Goal: Check status

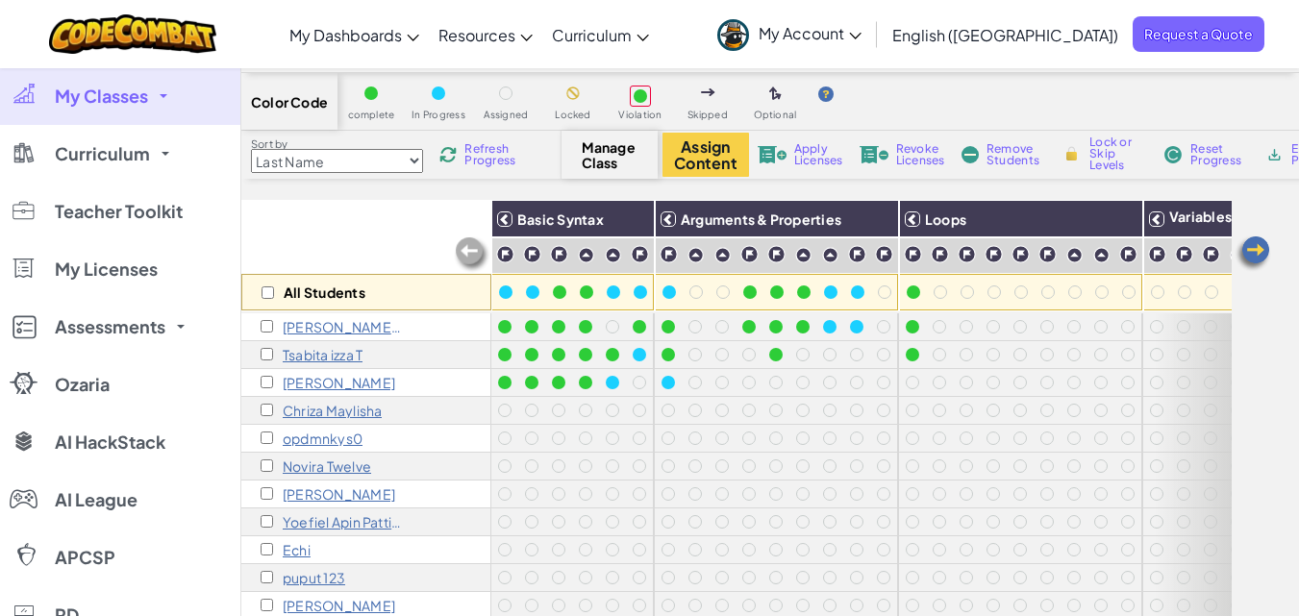
scroll to position [62, 0]
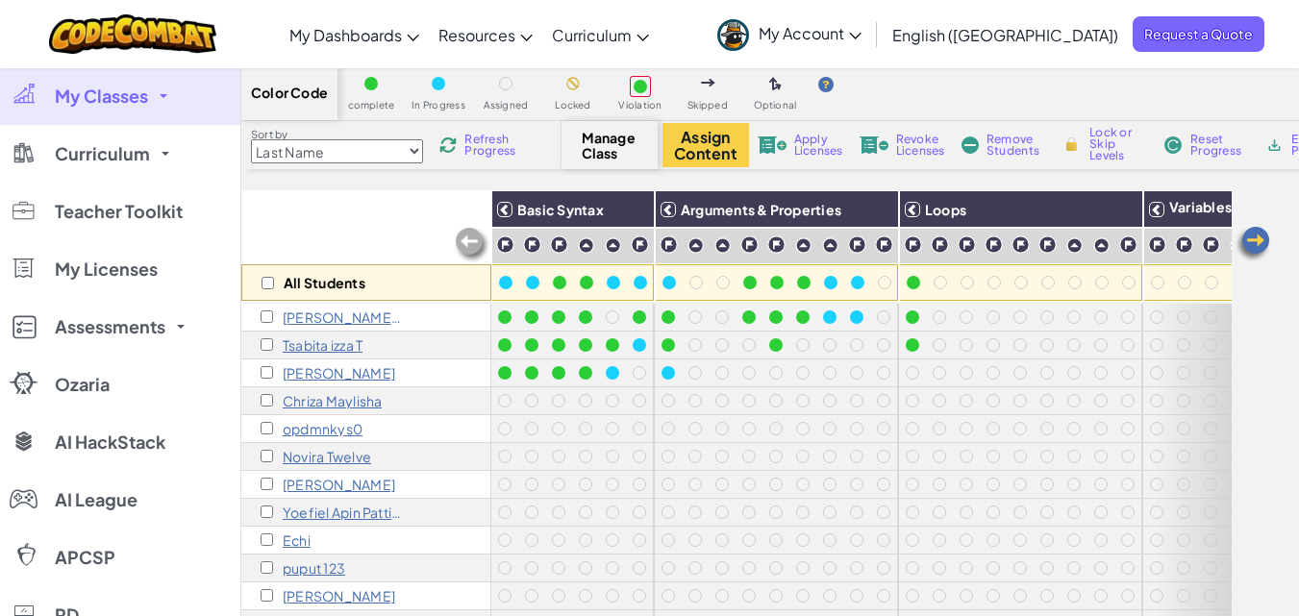
click at [490, 153] on span "Refresh Progress" at bounding box center [494, 145] width 60 height 23
click at [840, 540] on div at bounding box center [829, 540] width 27 height 27
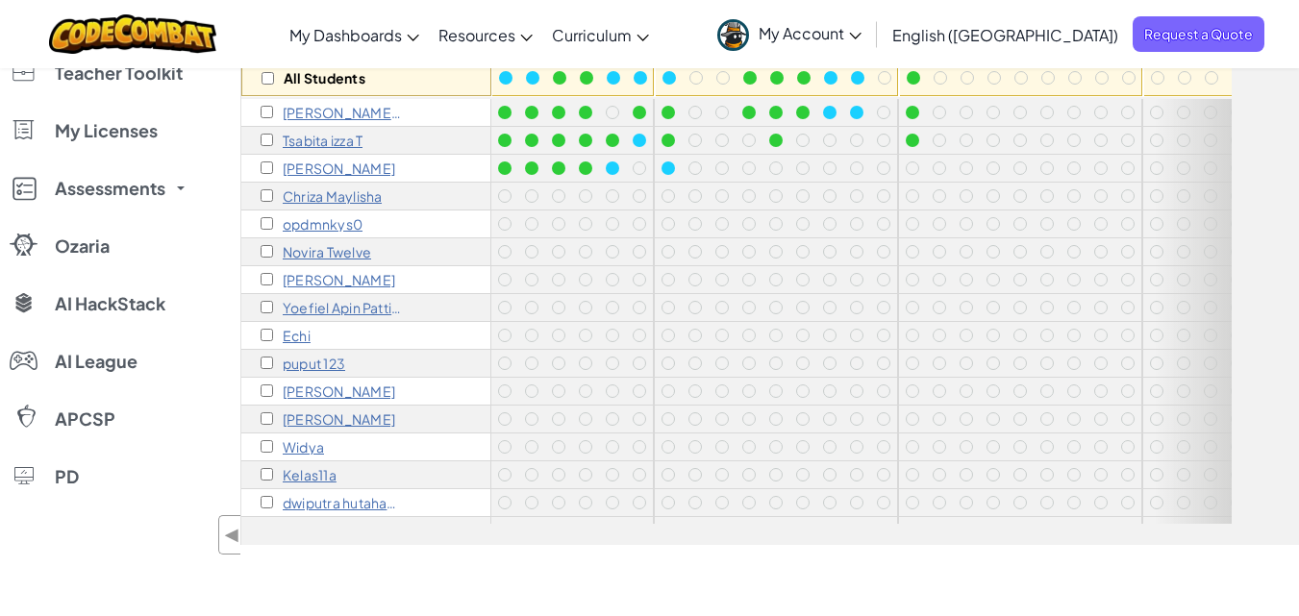
scroll to position [269, 0]
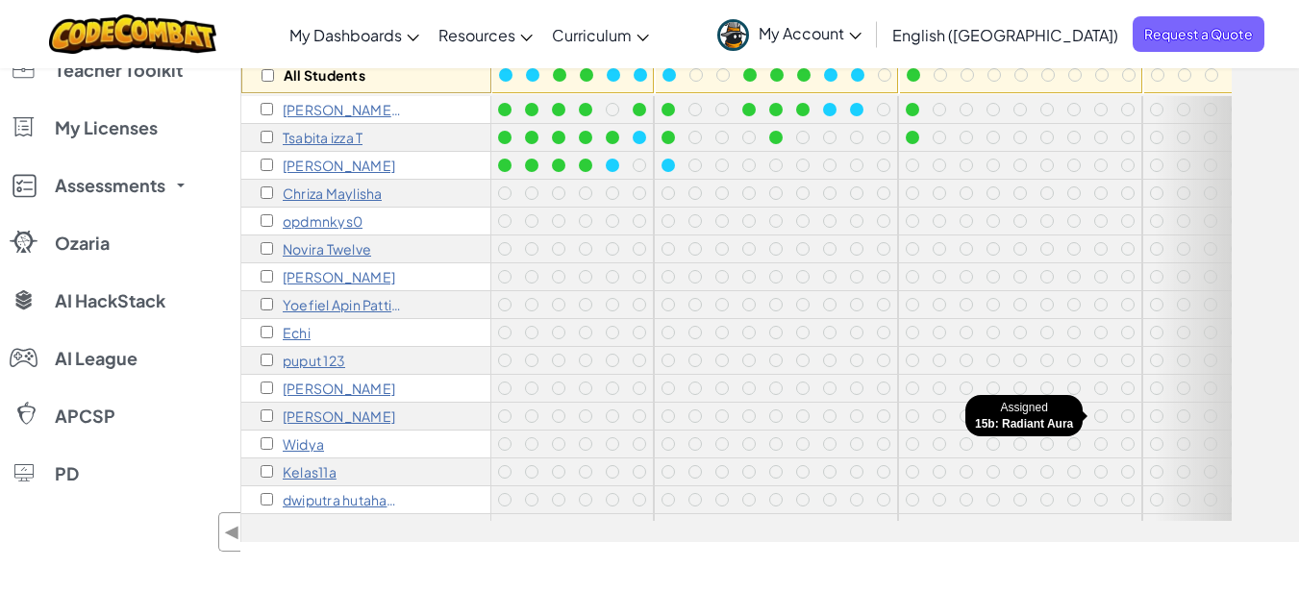
click at [1088, 410] on div at bounding box center [1100, 416] width 27 height 27
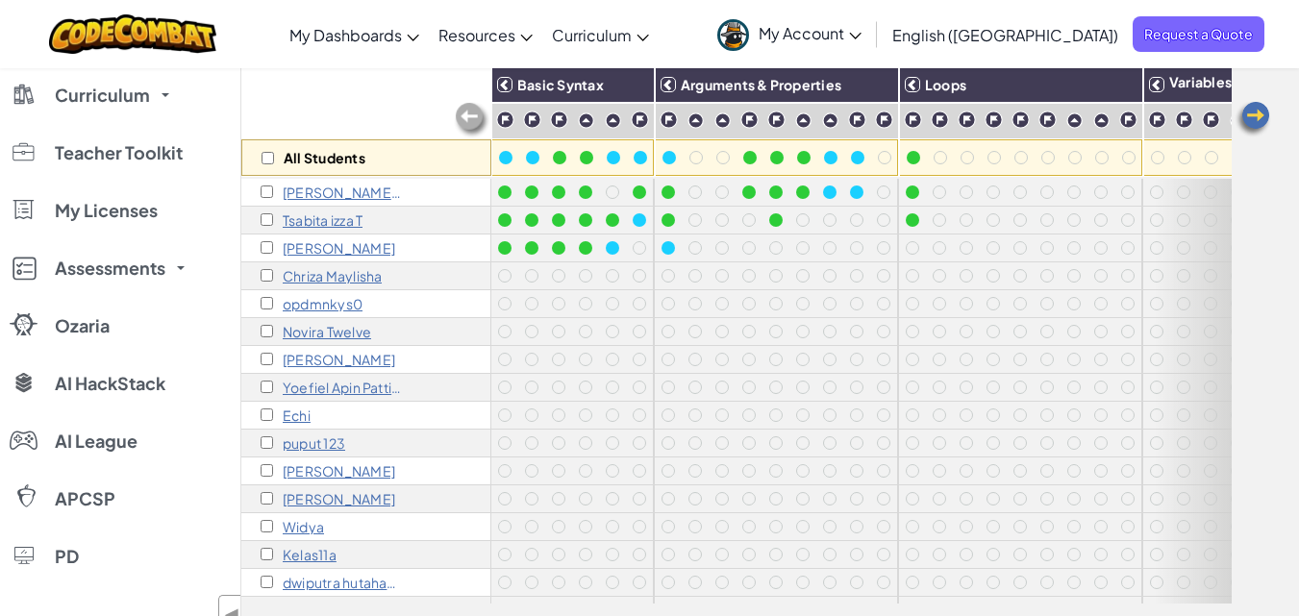
scroll to position [0, 0]
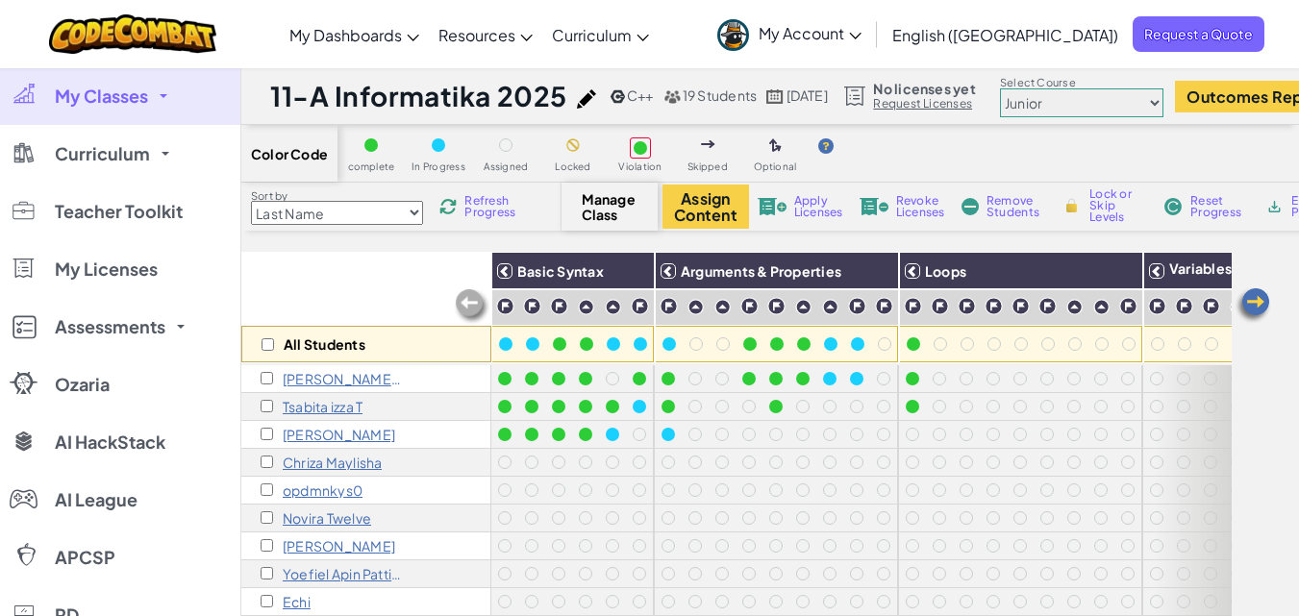
click at [512, 212] on span "Refresh Progress" at bounding box center [494, 206] width 60 height 23
